Goal: Information Seeking & Learning: Check status

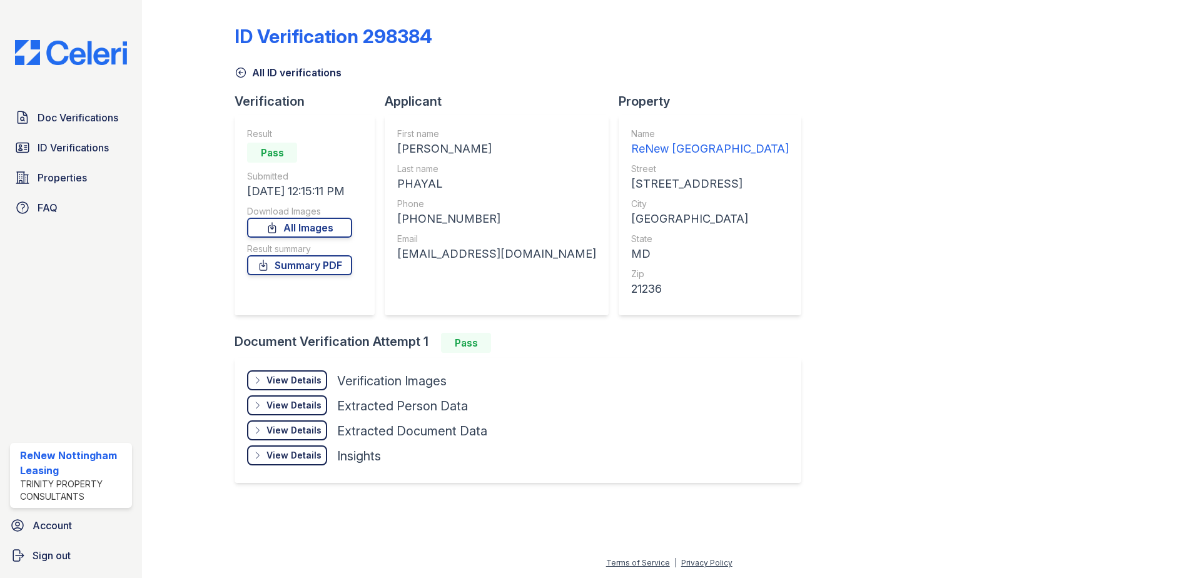
click at [245, 73] on icon at bounding box center [241, 72] width 13 height 13
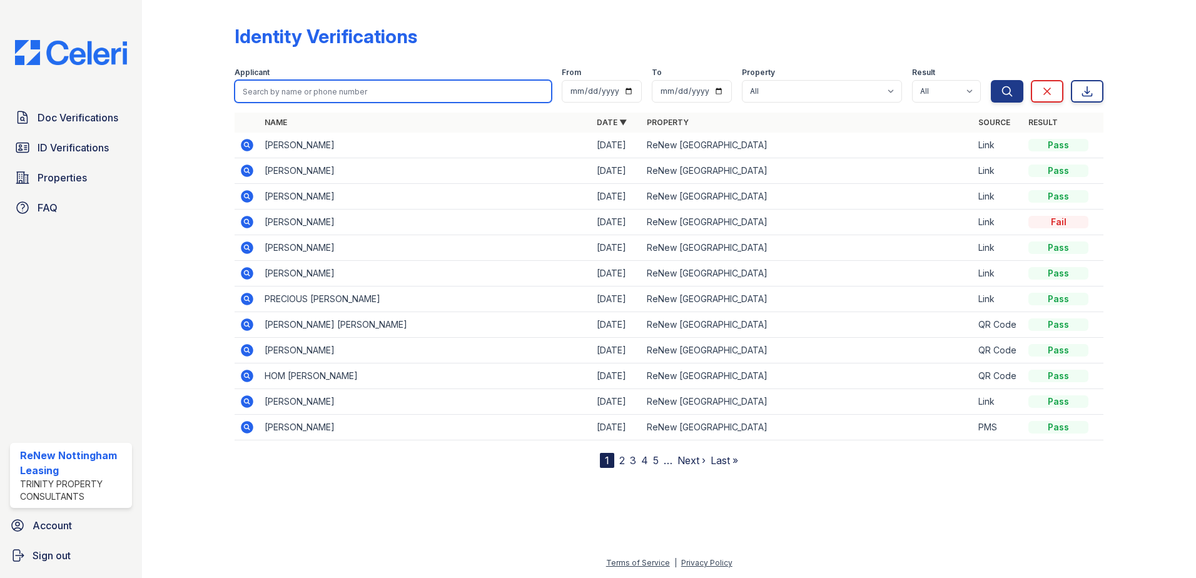
click at [337, 86] on input "search" at bounding box center [393, 91] width 317 height 23
type input "[PERSON_NAME]"
click at [991, 80] on button "Search" at bounding box center [1007, 91] width 33 height 23
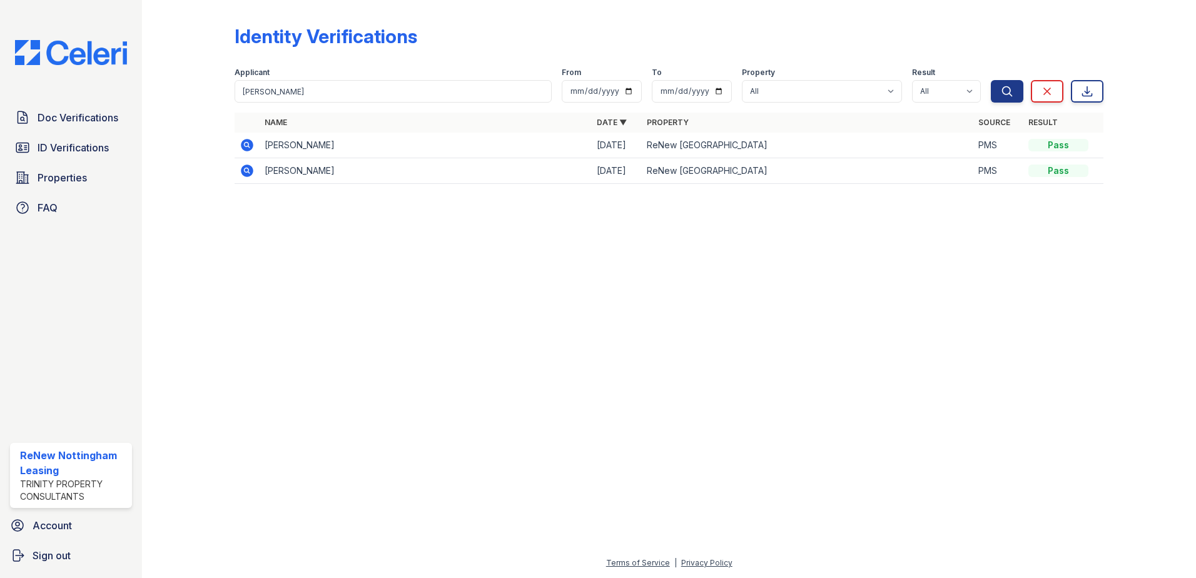
click at [246, 141] on icon at bounding box center [247, 145] width 13 height 13
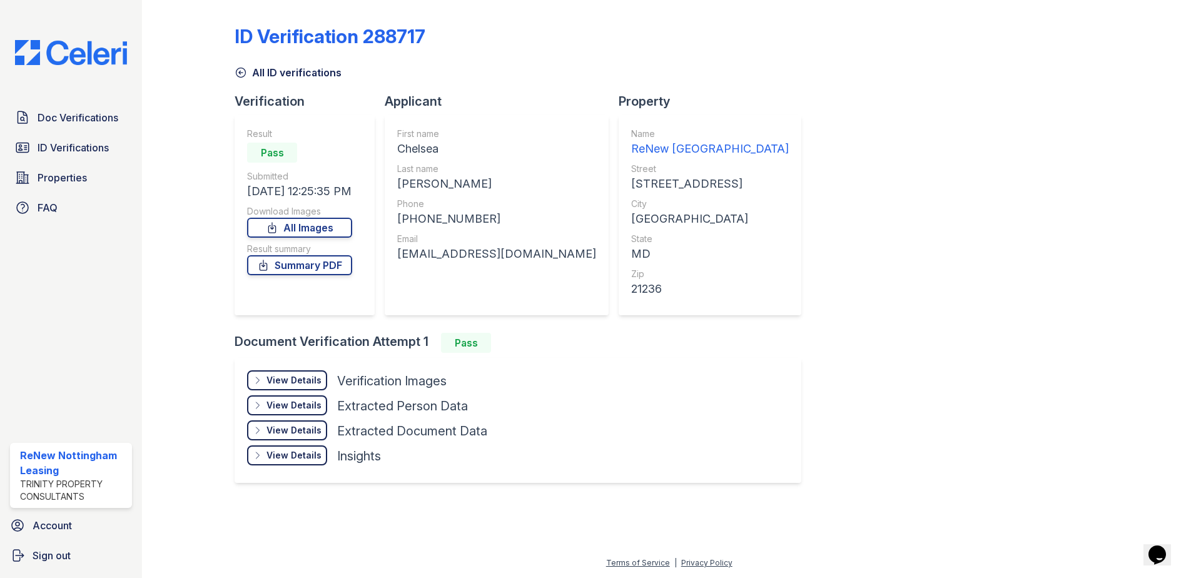
click at [237, 73] on icon at bounding box center [241, 72] width 13 height 13
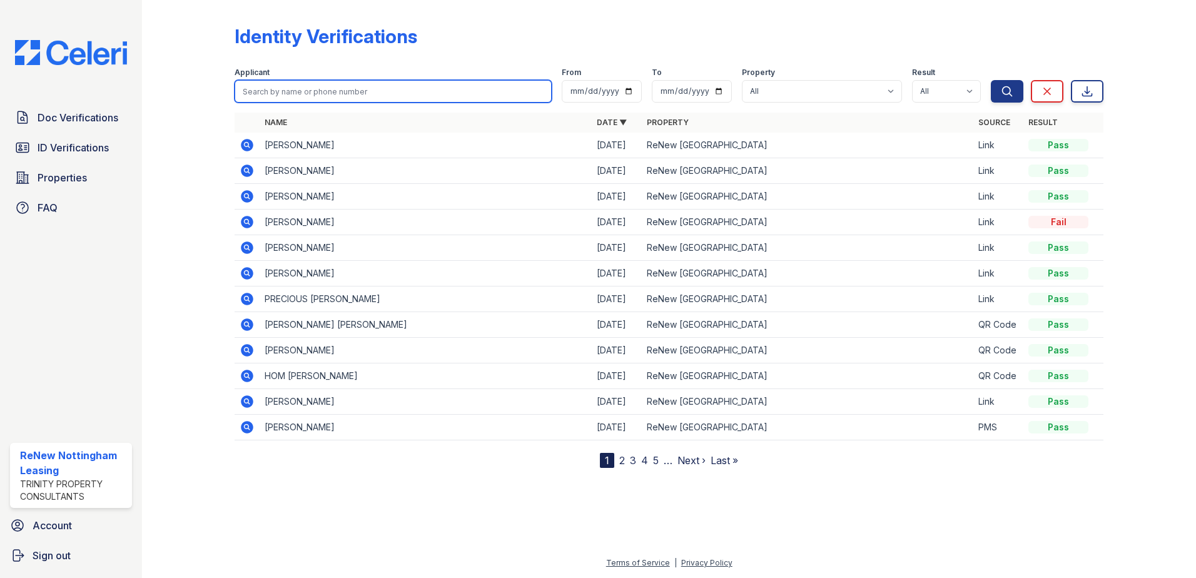
click at [343, 89] on input "search" at bounding box center [393, 91] width 317 height 23
type input "[PERSON_NAME]"
click at [991, 80] on button "Search" at bounding box center [1007, 91] width 33 height 23
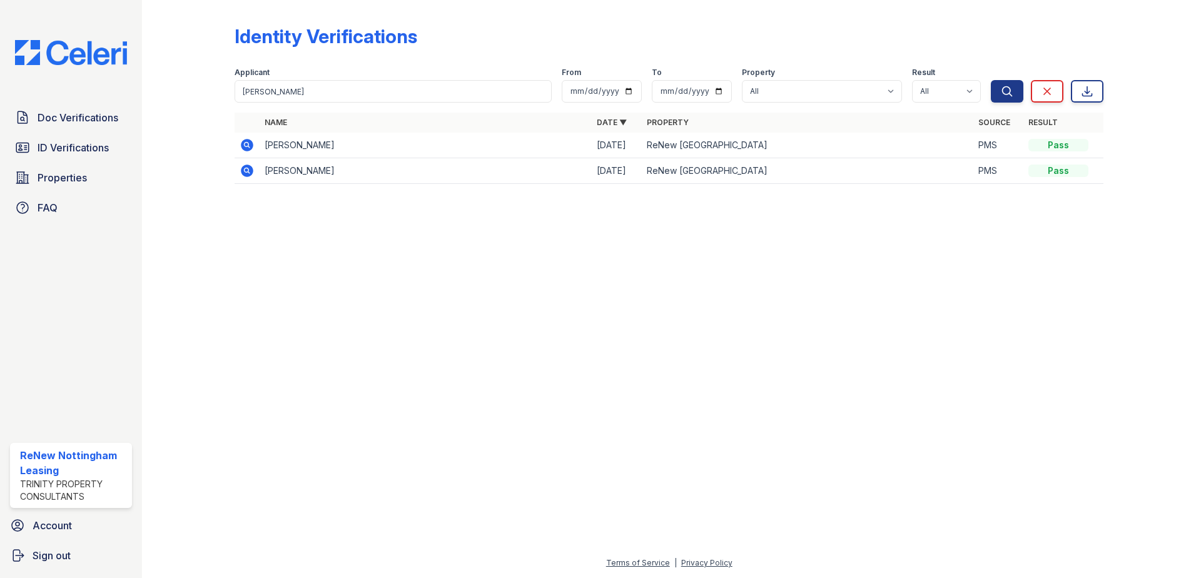
click at [250, 142] on icon at bounding box center [247, 145] width 13 height 13
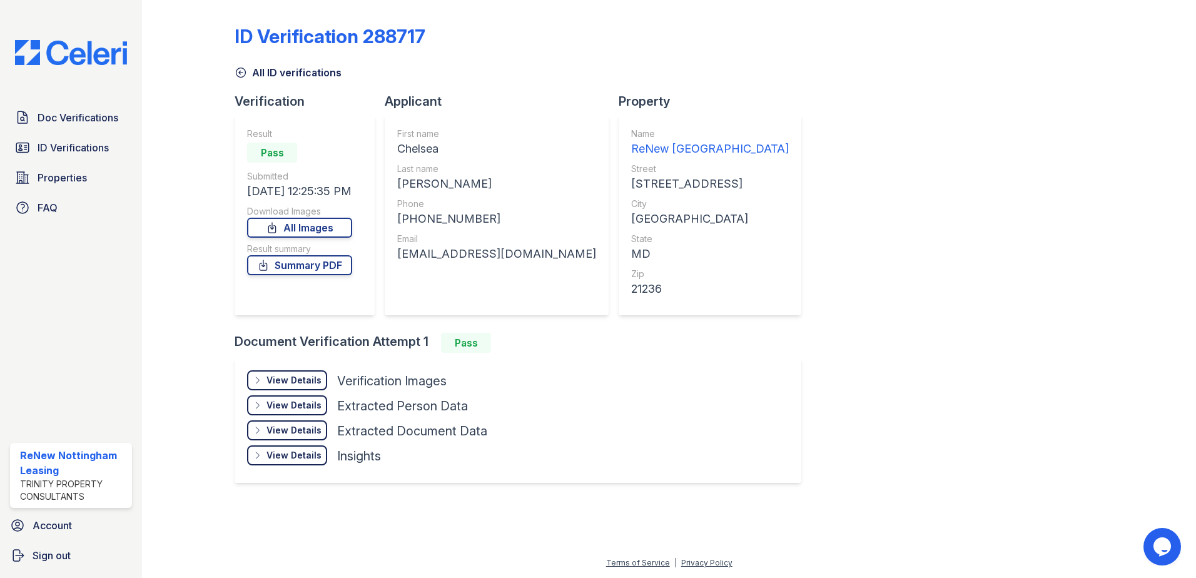
click at [298, 380] on div "View Details" at bounding box center [293, 380] width 55 height 13
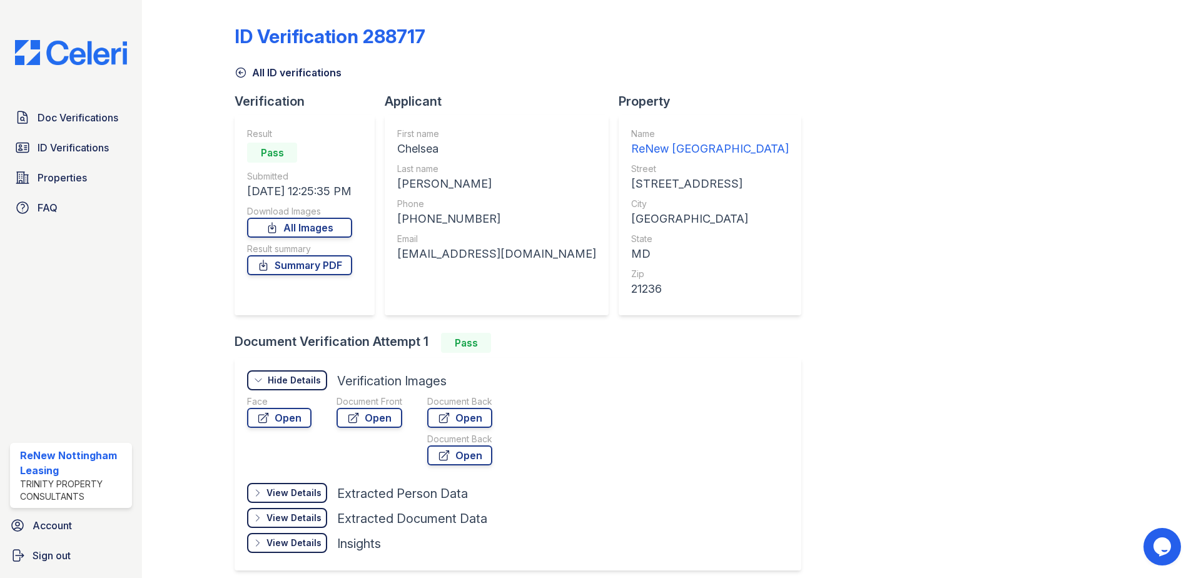
click at [236, 72] on icon at bounding box center [241, 72] width 13 height 13
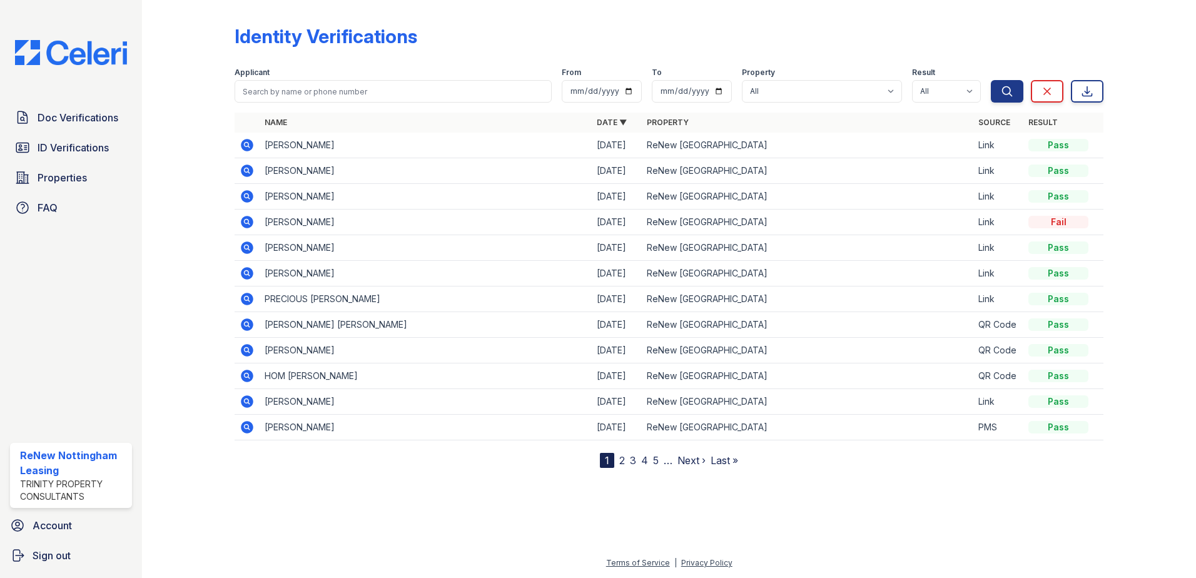
click at [718, 456] on link "Last »" at bounding box center [725, 460] width 28 height 13
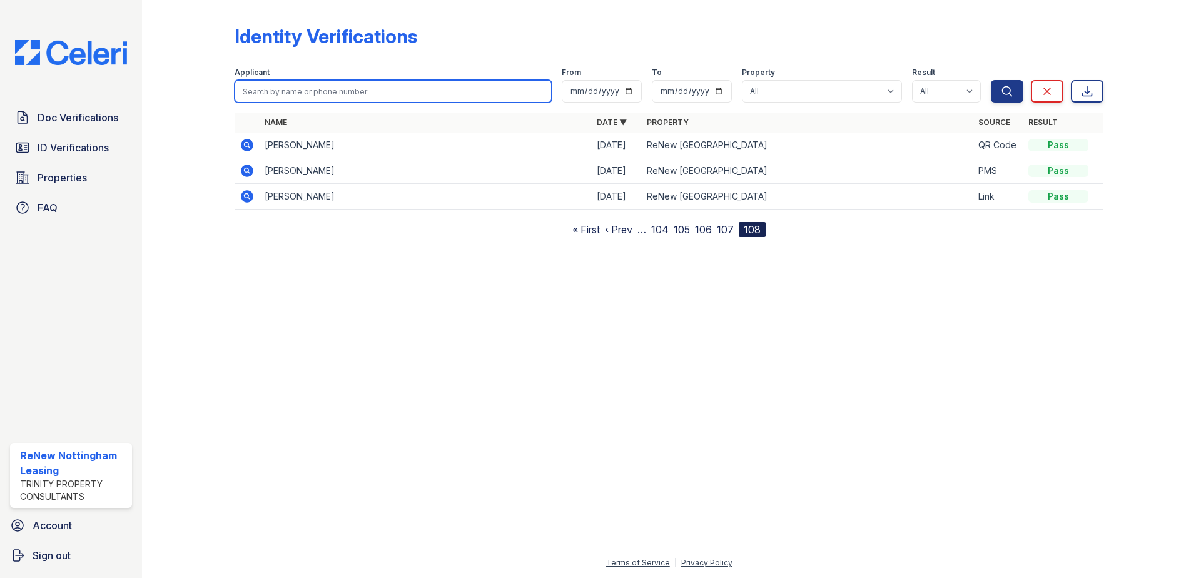
click at [364, 94] on input "search" at bounding box center [393, 91] width 317 height 23
type input "[PERSON_NAME]"
click at [991, 80] on button "Search" at bounding box center [1007, 91] width 33 height 23
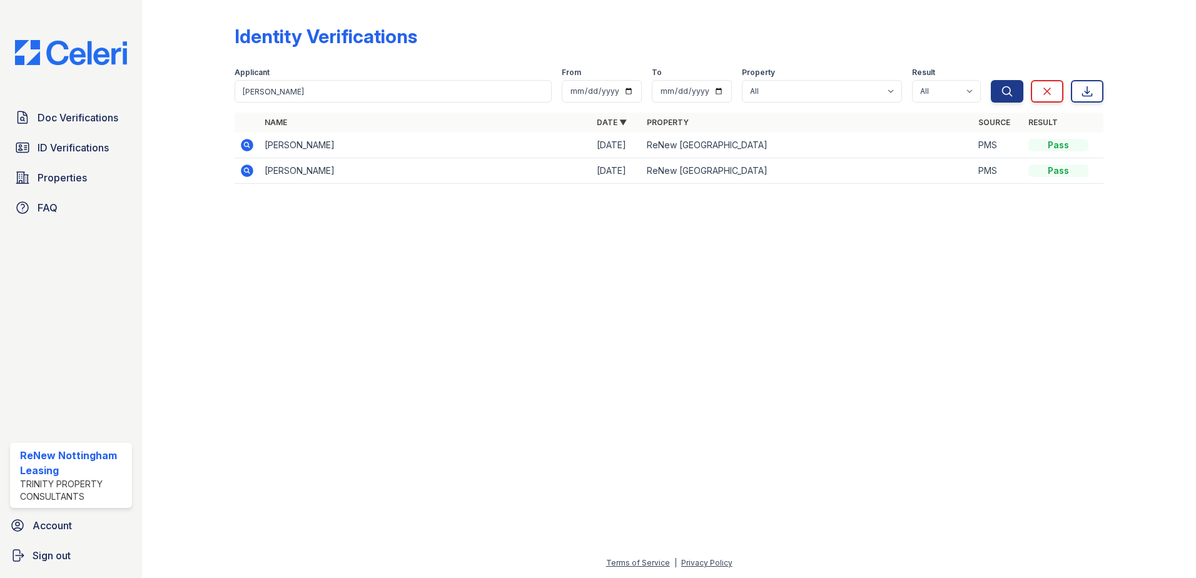
click at [246, 144] on icon at bounding box center [246, 144] width 3 height 3
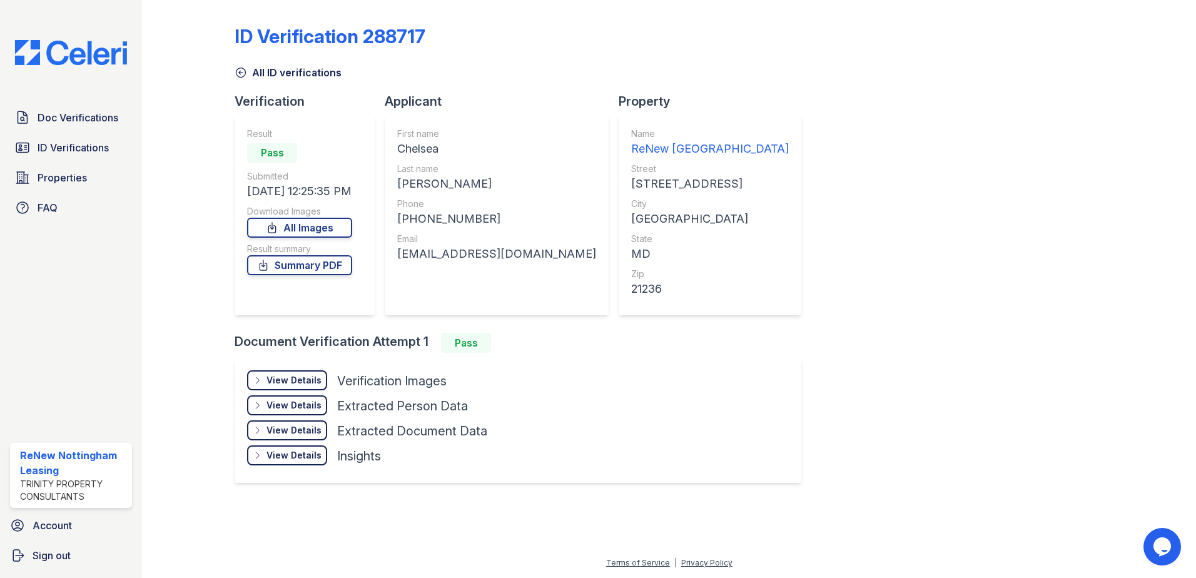
click at [306, 380] on div "View Details" at bounding box center [293, 380] width 55 height 13
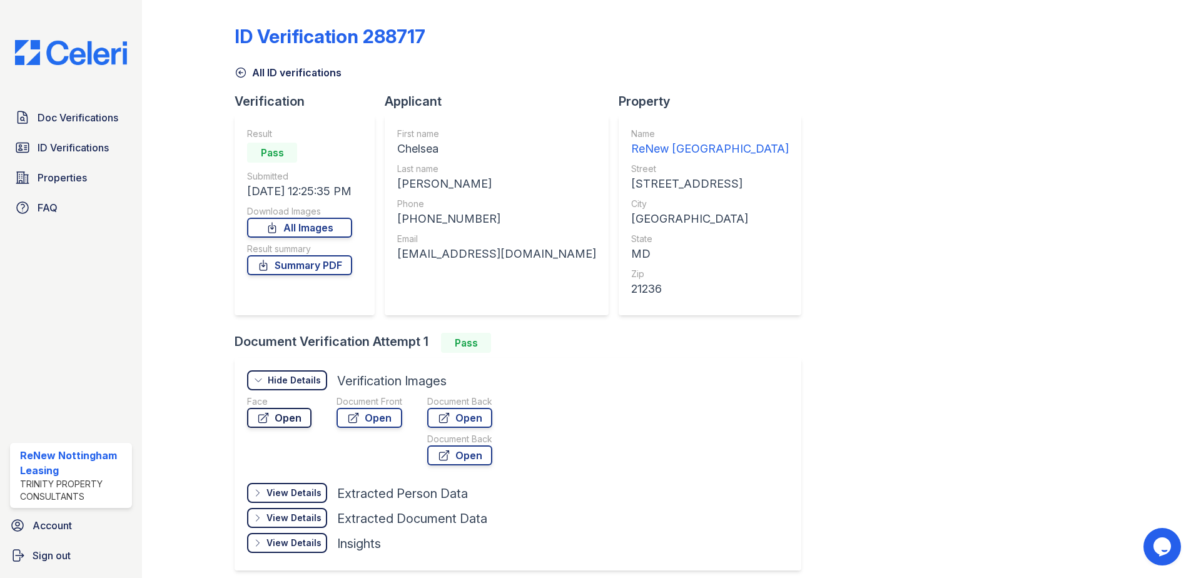
click at [286, 415] on link "Open" at bounding box center [279, 418] width 64 height 20
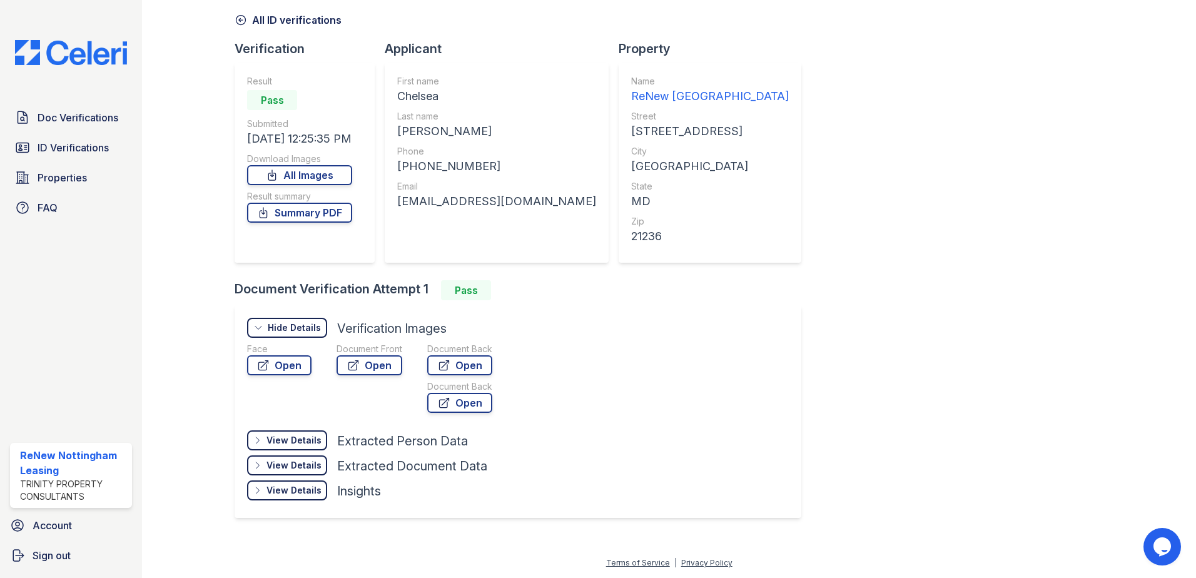
click at [290, 468] on div "View Details" at bounding box center [293, 465] width 55 height 13
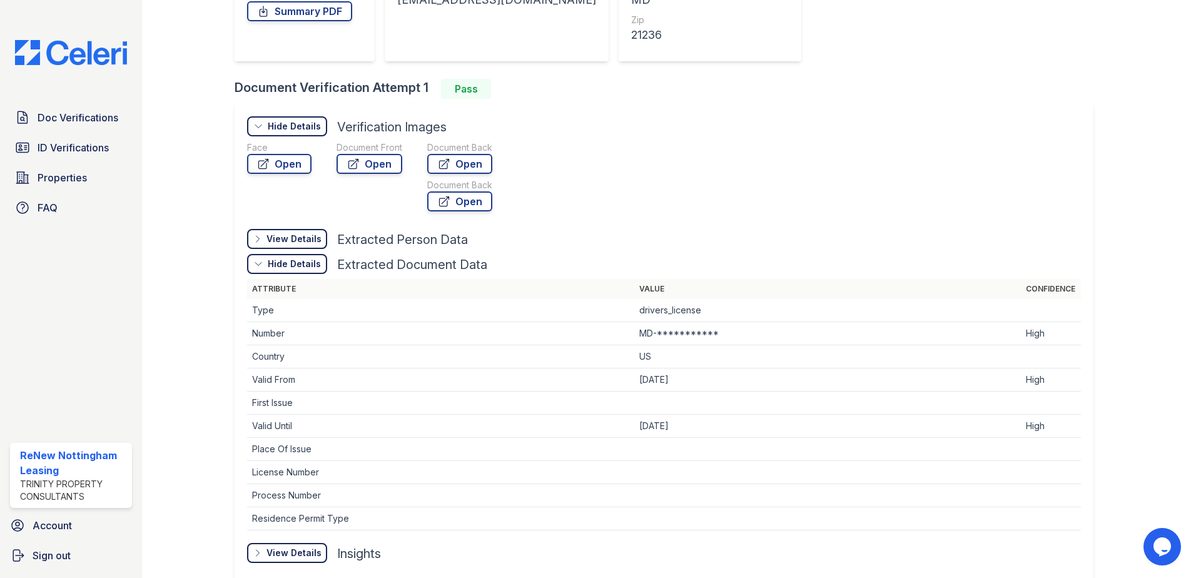
click at [318, 260] on div "Hide Details" at bounding box center [294, 264] width 53 height 13
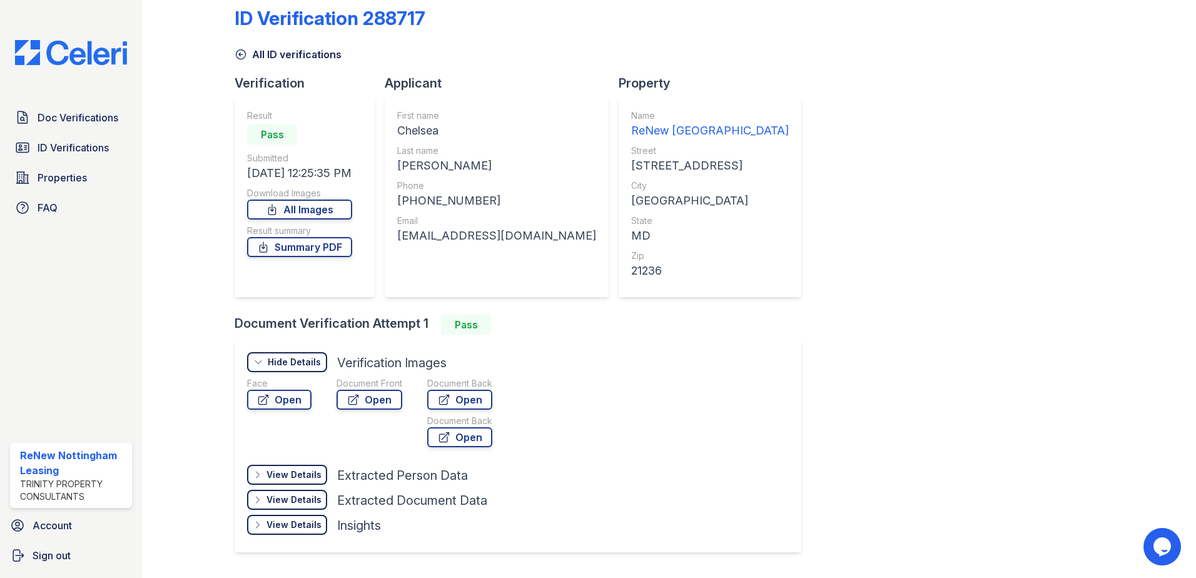
scroll to position [0, 0]
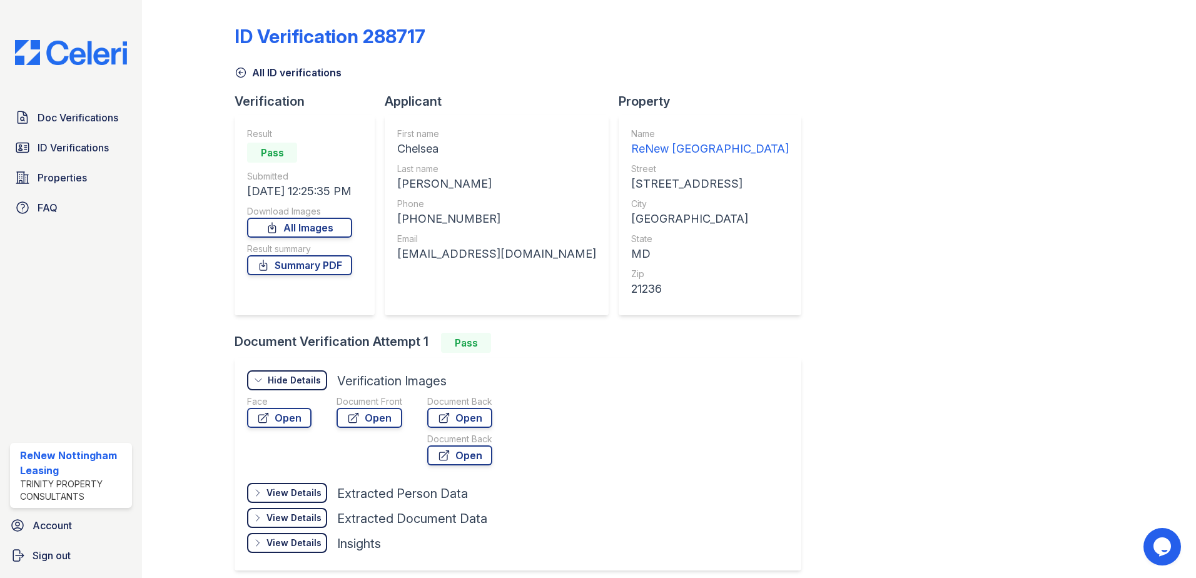
click at [239, 71] on icon at bounding box center [241, 72] width 13 height 13
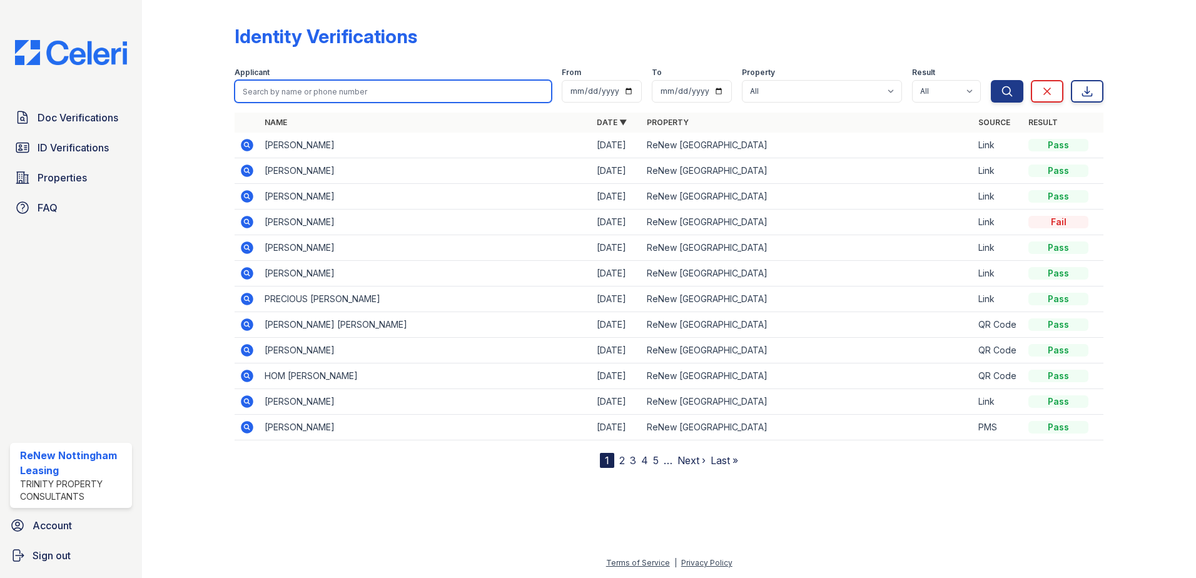
click at [375, 94] on input "search" at bounding box center [393, 91] width 317 height 23
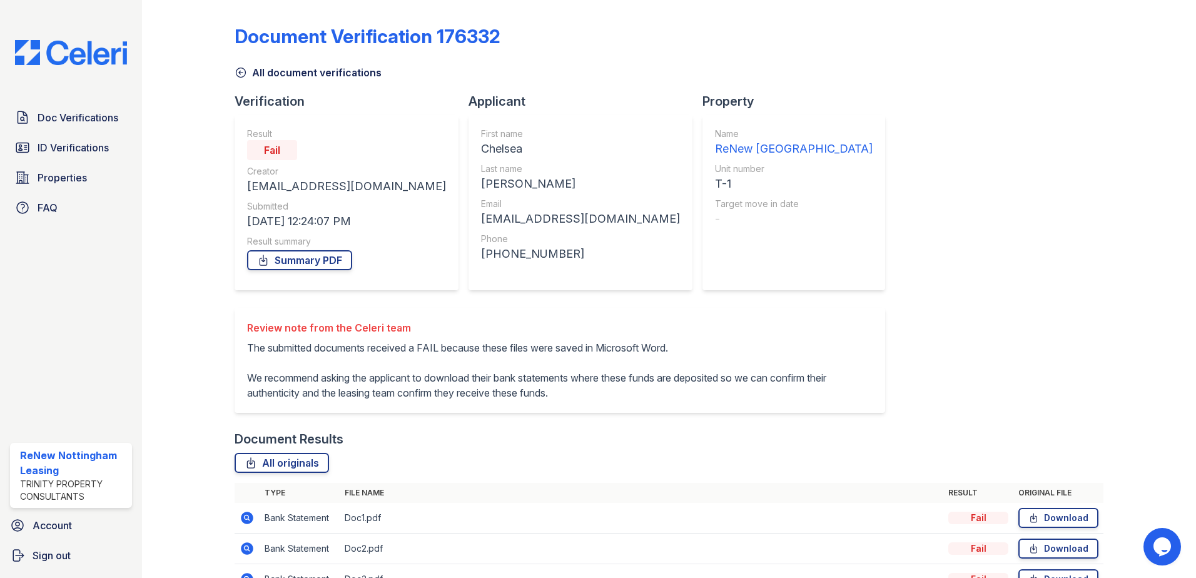
click at [245, 74] on icon at bounding box center [240, 72] width 9 height 9
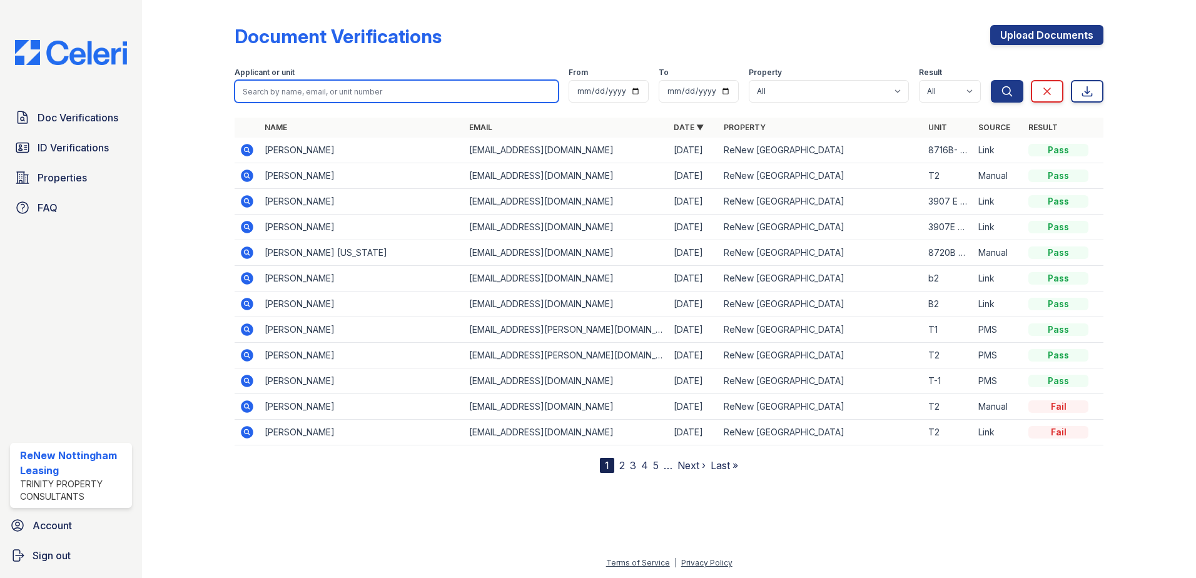
click at [343, 89] on input "search" at bounding box center [397, 91] width 324 height 23
type input "[PERSON_NAME]"
click at [991, 80] on button "Search" at bounding box center [1007, 91] width 33 height 23
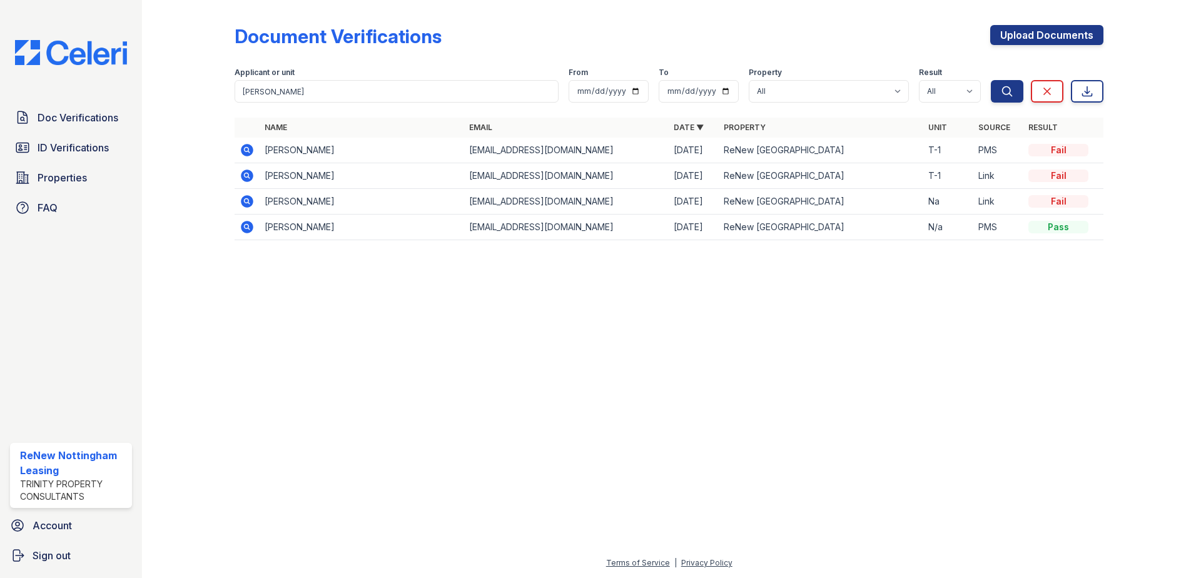
click at [245, 229] on icon at bounding box center [247, 227] width 13 height 13
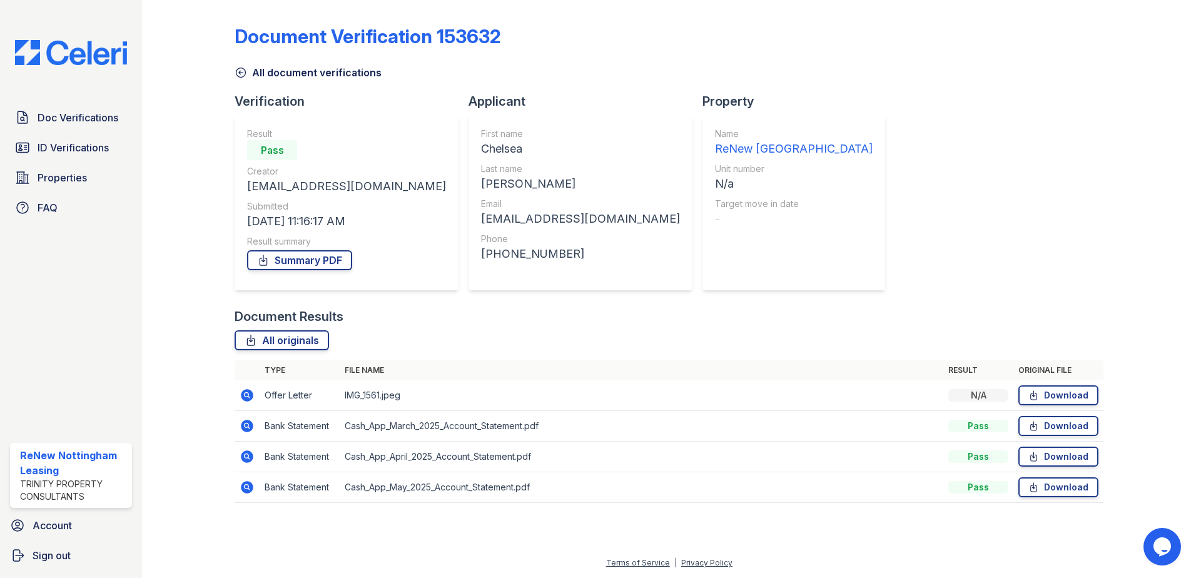
click at [236, 77] on icon at bounding box center [241, 72] width 13 height 13
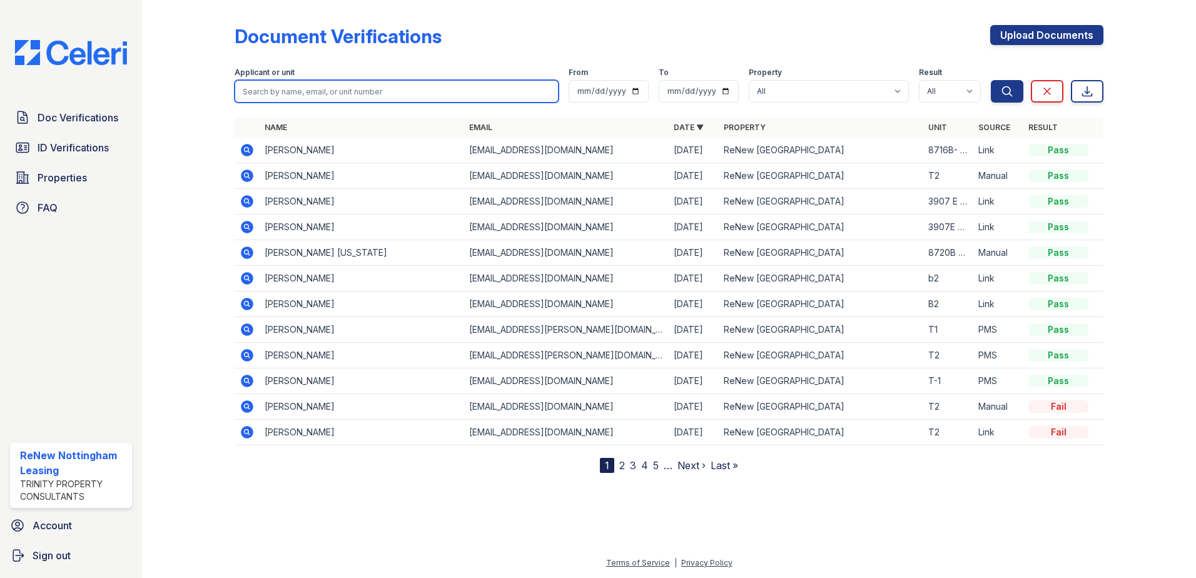
click at [347, 90] on input "search" at bounding box center [397, 91] width 324 height 23
type input "[PERSON_NAME]"
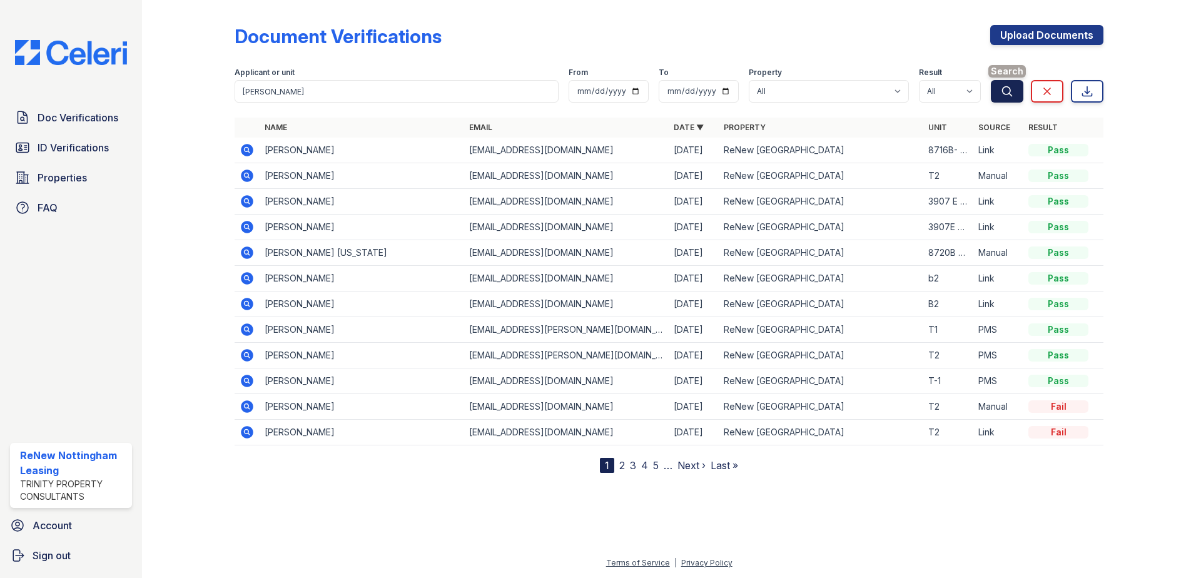
click at [1004, 94] on icon "submit" at bounding box center [1007, 91] width 13 height 13
